Goal: Find specific page/section: Find specific page/section

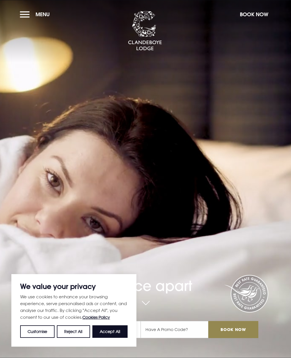
click at [25, 13] on button "Menu" at bounding box center [36, 14] width 33 height 12
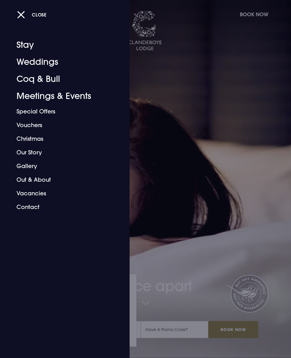
click at [24, 81] on link "Coq & Bull" at bounding box center [62, 79] width 90 height 17
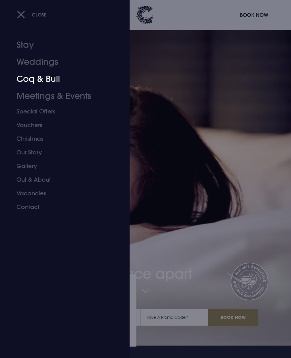
scroll to position [12, 0]
click at [29, 138] on link "Christmas" at bounding box center [62, 139] width 90 height 14
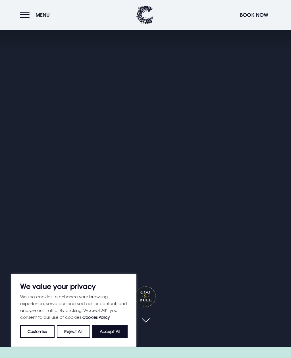
scroll to position [12, 0]
click at [110, 327] on button "Accept All" at bounding box center [109, 332] width 35 height 13
checkbox input "true"
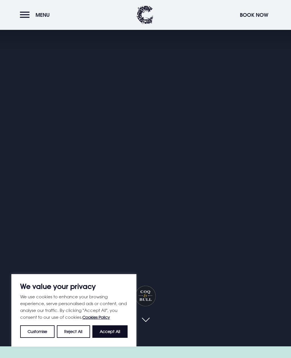
checkbox input "true"
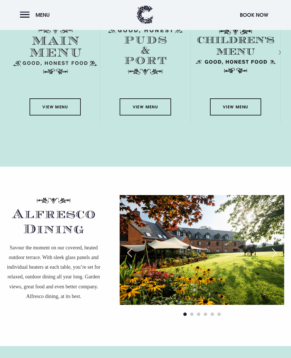
scroll to position [988, 0]
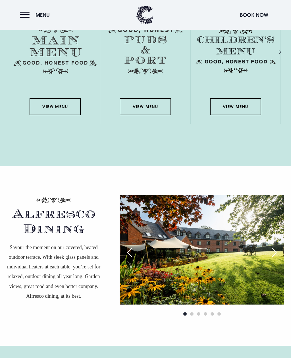
click at [50, 115] on link "View Menu" at bounding box center [55, 106] width 51 height 17
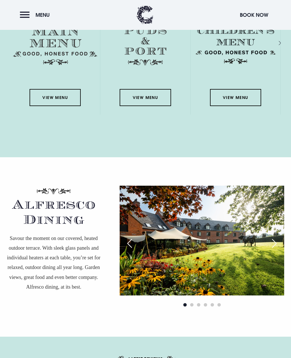
scroll to position [987, 0]
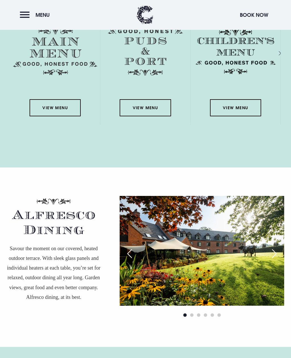
click at [59, 116] on link "View Menu" at bounding box center [55, 107] width 51 height 17
